Goal: Find specific page/section: Find specific page/section

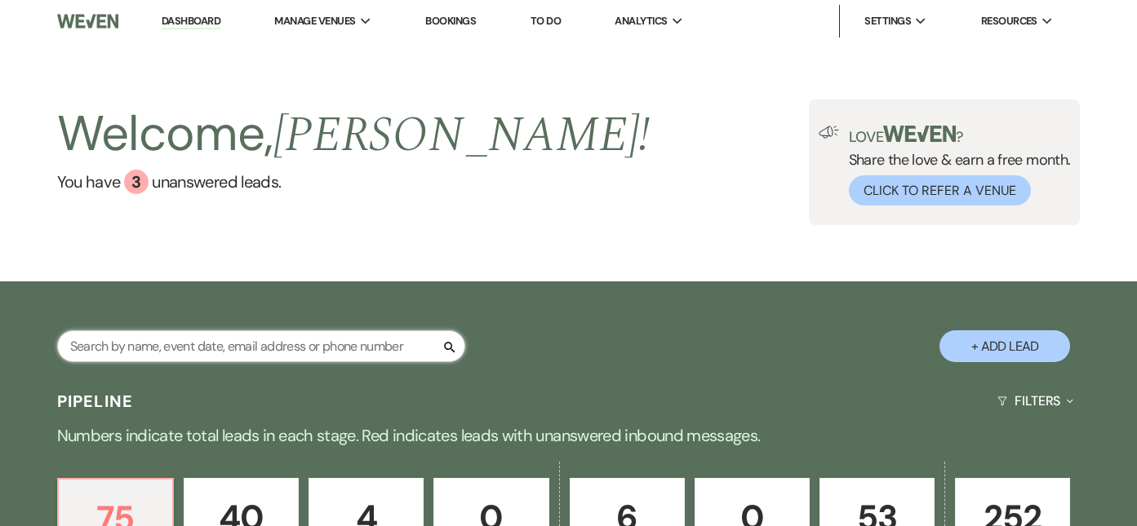
click at [406, 344] on input "text" at bounding box center [261, 346] width 408 height 32
type input "[PERSON_NAME]"
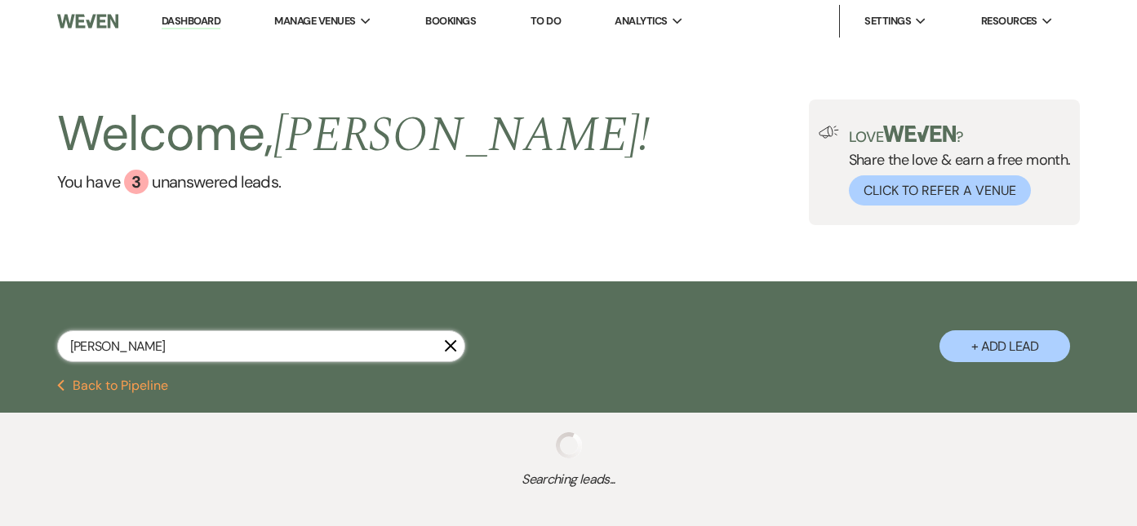
select select "8"
select select "5"
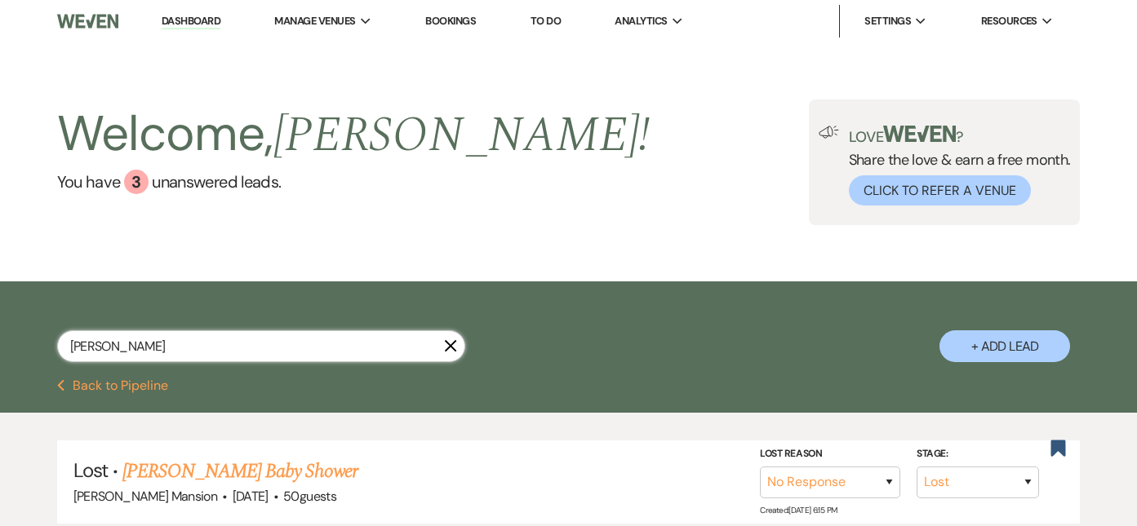
drag, startPoint x: 188, startPoint y: 341, endPoint x: -82, endPoint y: 297, distance: 273.7
click at [0, 297] on html "Dashboard Manage Venues Expand Asa Waters Mansion Bookings To Do Analytics Expa…" at bounding box center [568, 373] width 1137 height 747
type input "vinc"
select select "8"
select select "5"
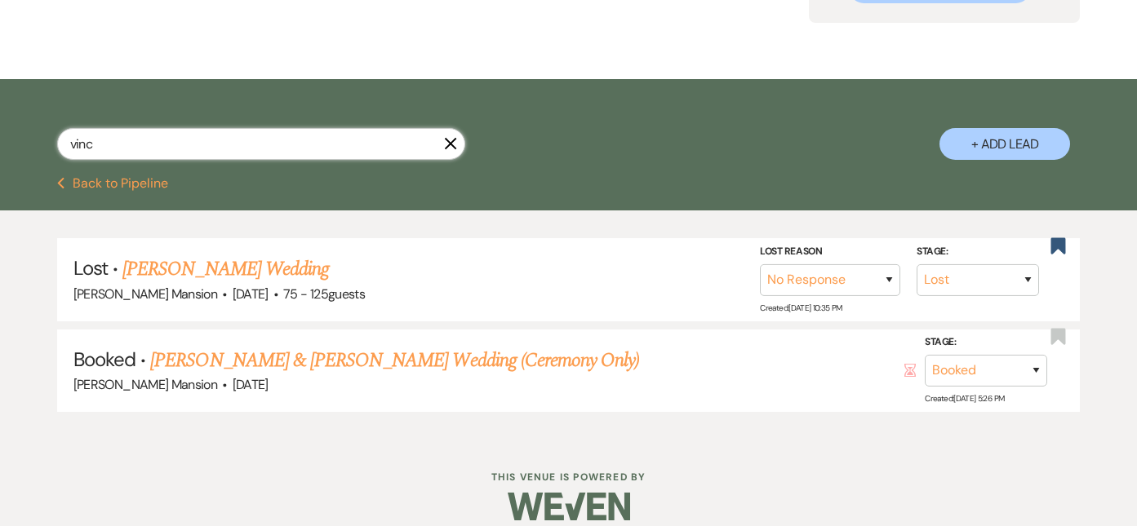
scroll to position [221, 0]
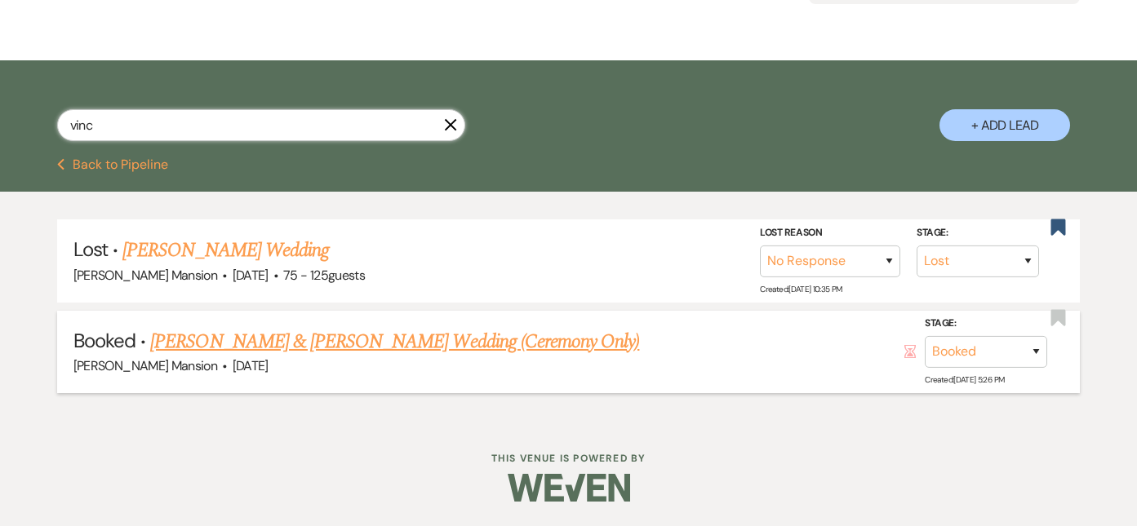
type input "vinc"
click at [313, 345] on link "[PERSON_NAME] & [PERSON_NAME] Wedding (Ceremony Only)" at bounding box center [394, 341] width 489 height 29
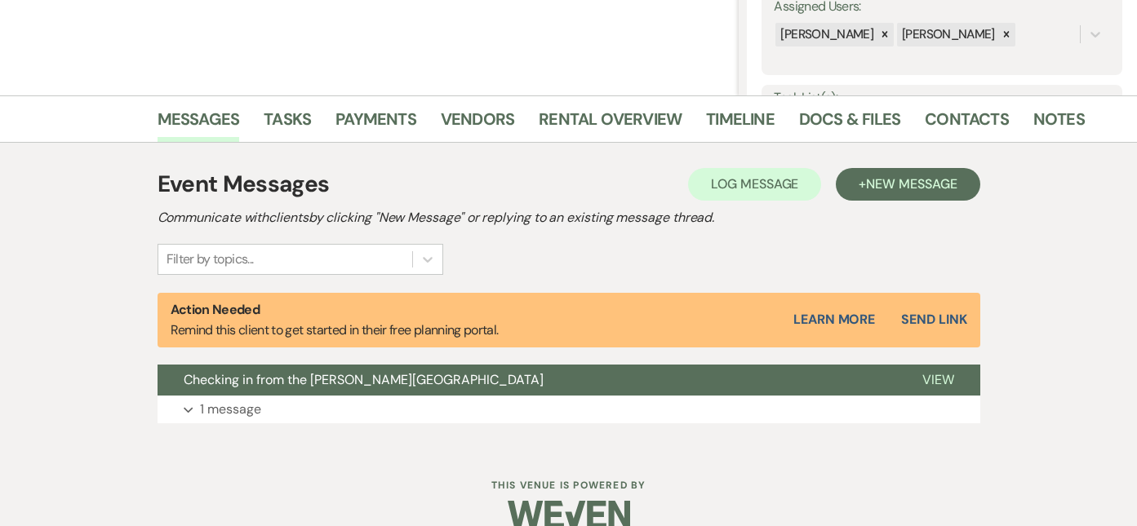
scroll to position [326, 0]
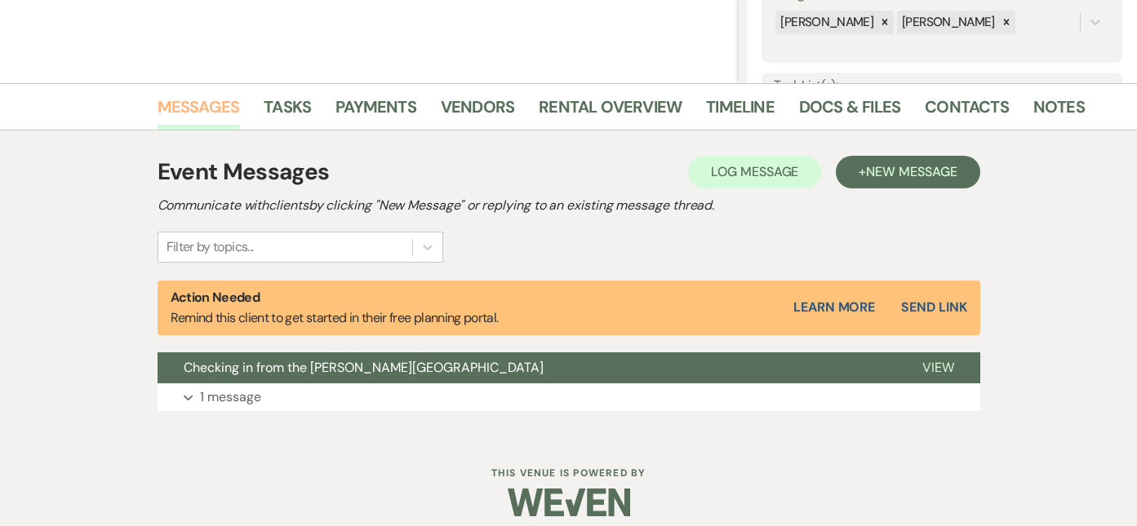
click at [207, 115] on link "Messages" at bounding box center [198, 112] width 82 height 36
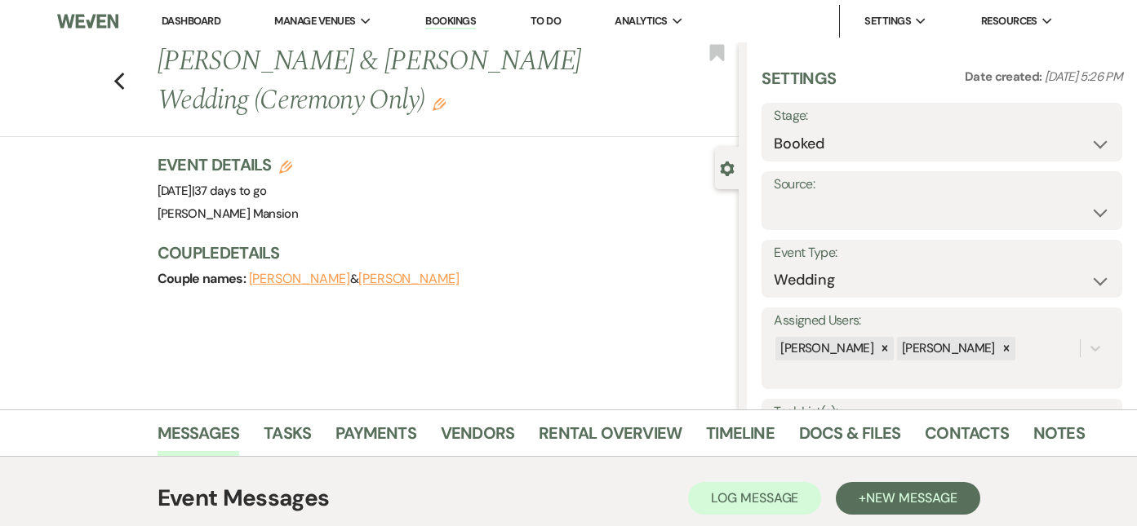
click at [186, 23] on link "Dashboard" at bounding box center [191, 21] width 59 height 14
